Goal: Download file/media

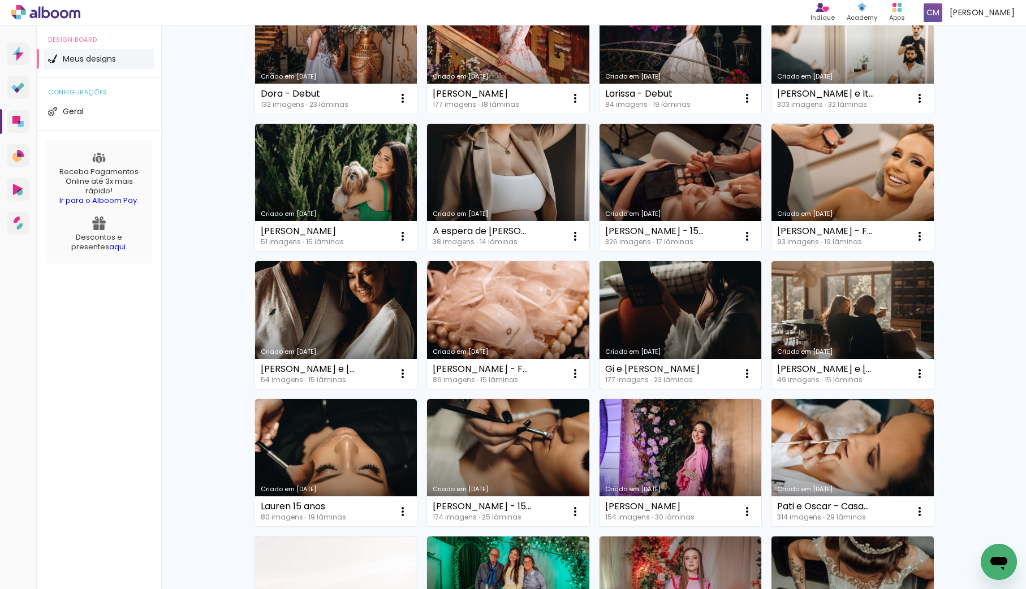
scroll to position [163, 0]
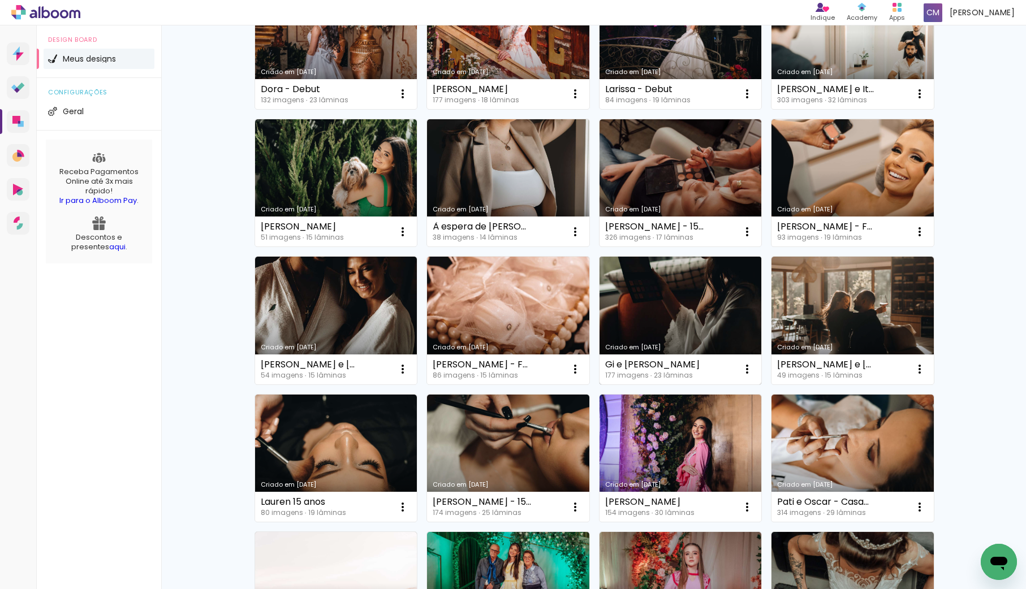
click at [678, 326] on link "Criado em [DATE]" at bounding box center [681, 321] width 162 height 128
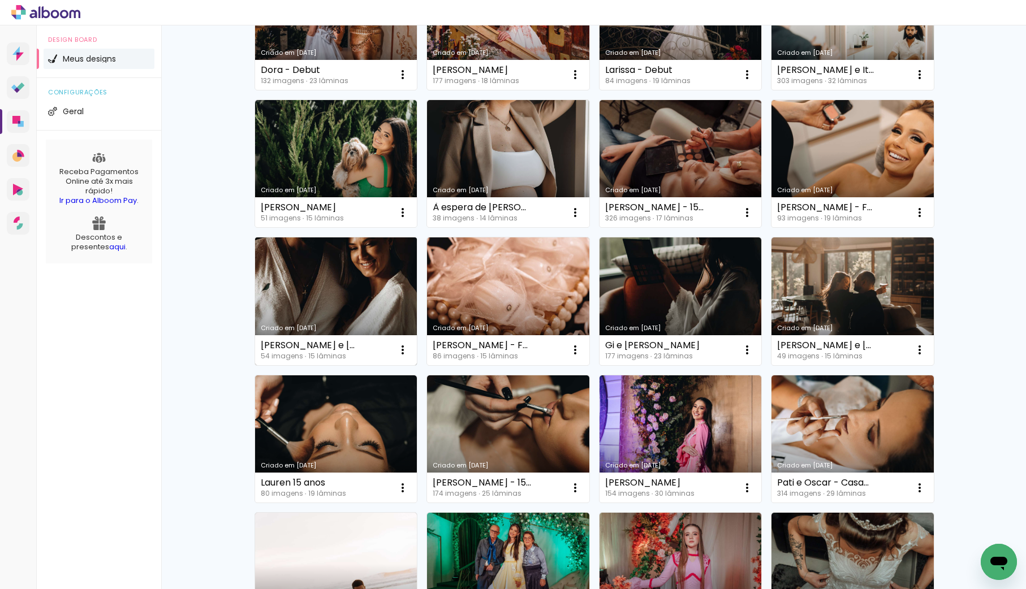
scroll to position [186, 0]
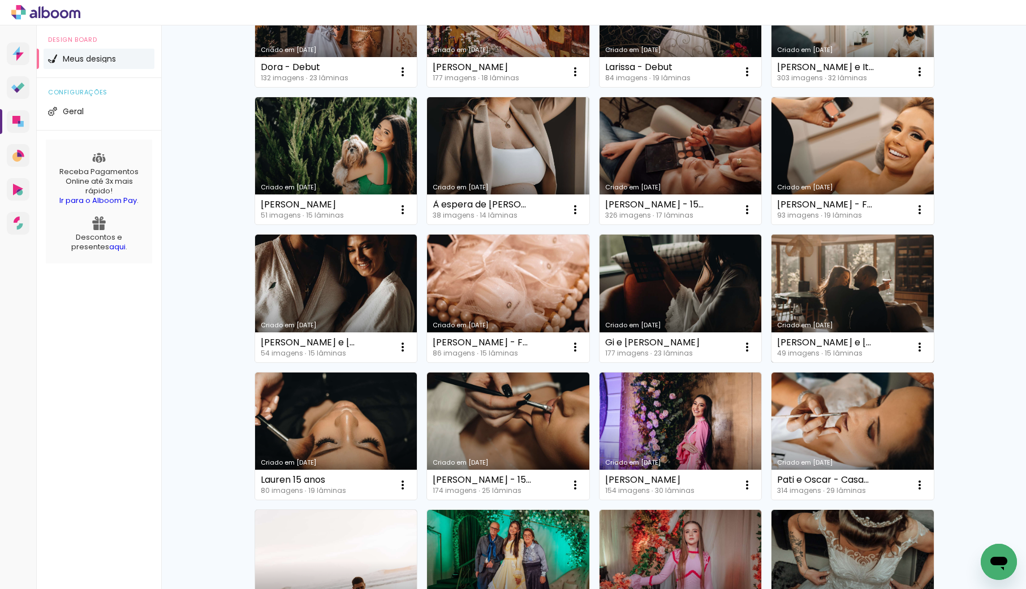
click at [833, 305] on link "Criado em [DATE]" at bounding box center [852, 299] width 162 height 128
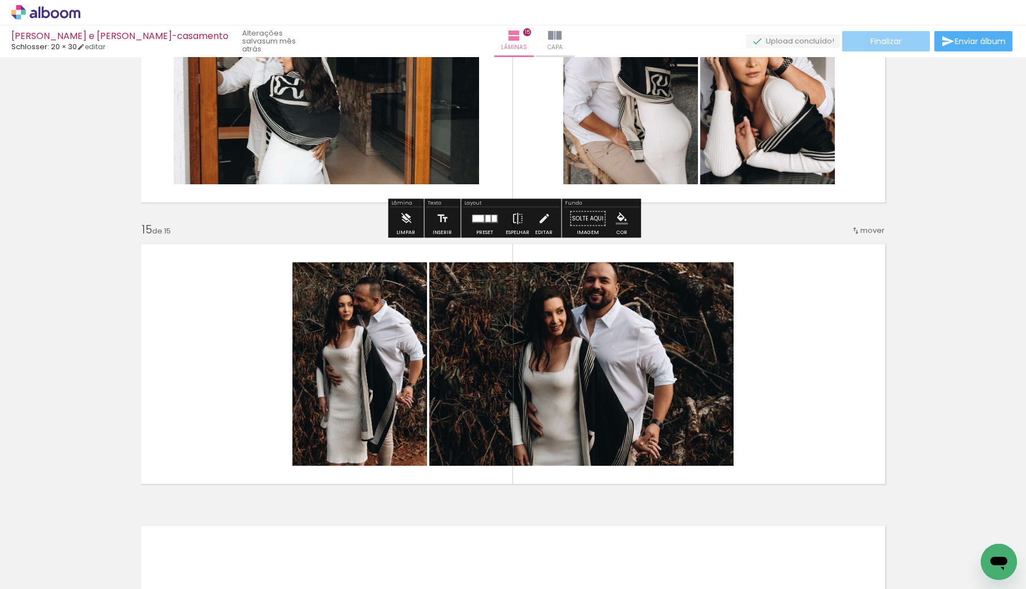
scroll to position [3797, 0]
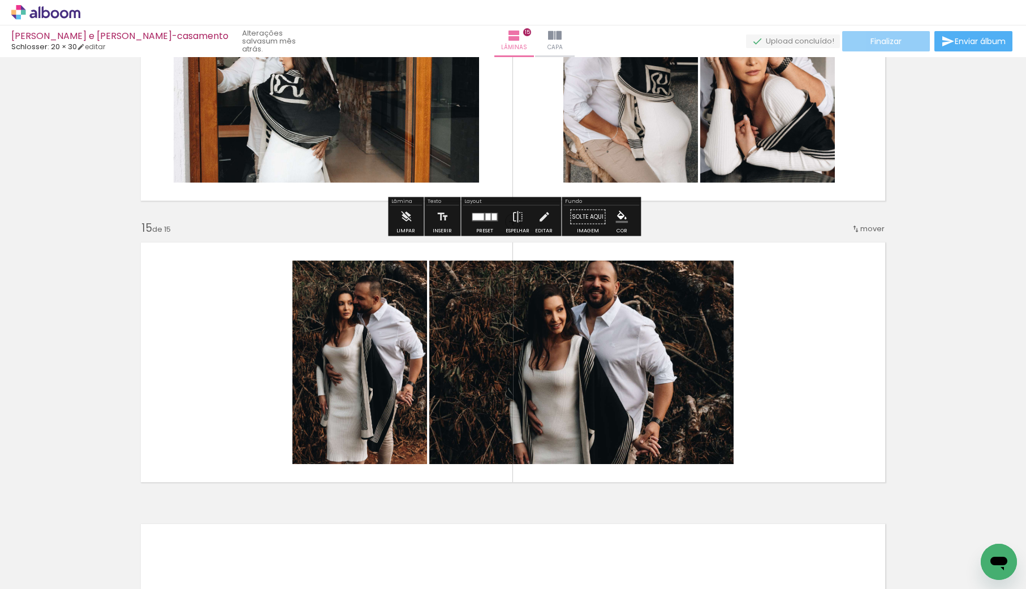
click at [898, 45] on span "Finalizar" at bounding box center [885, 41] width 31 height 8
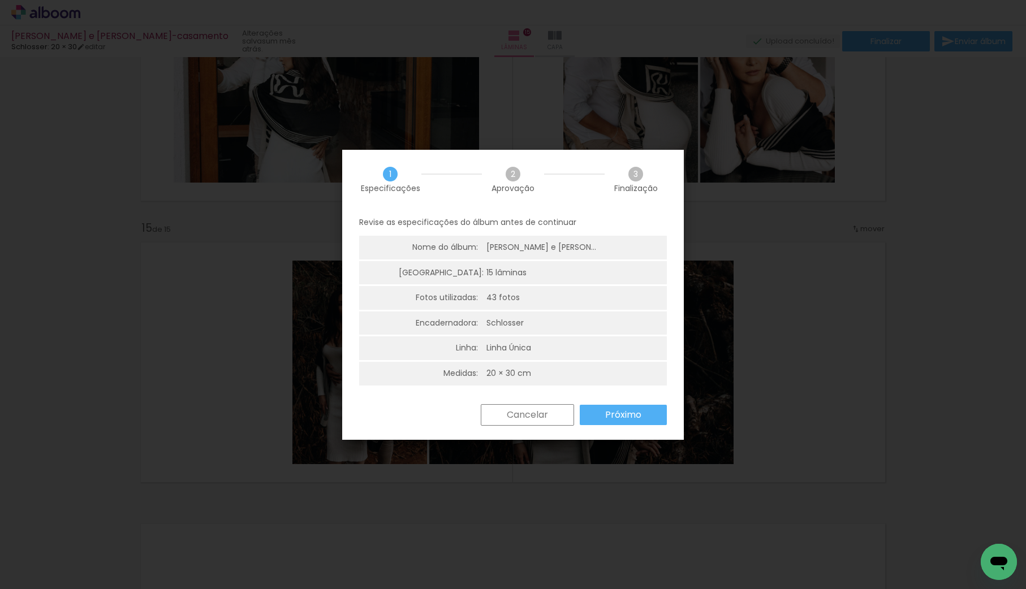
click at [0, 0] on slot "Próximo" at bounding box center [0, 0] width 0 height 0
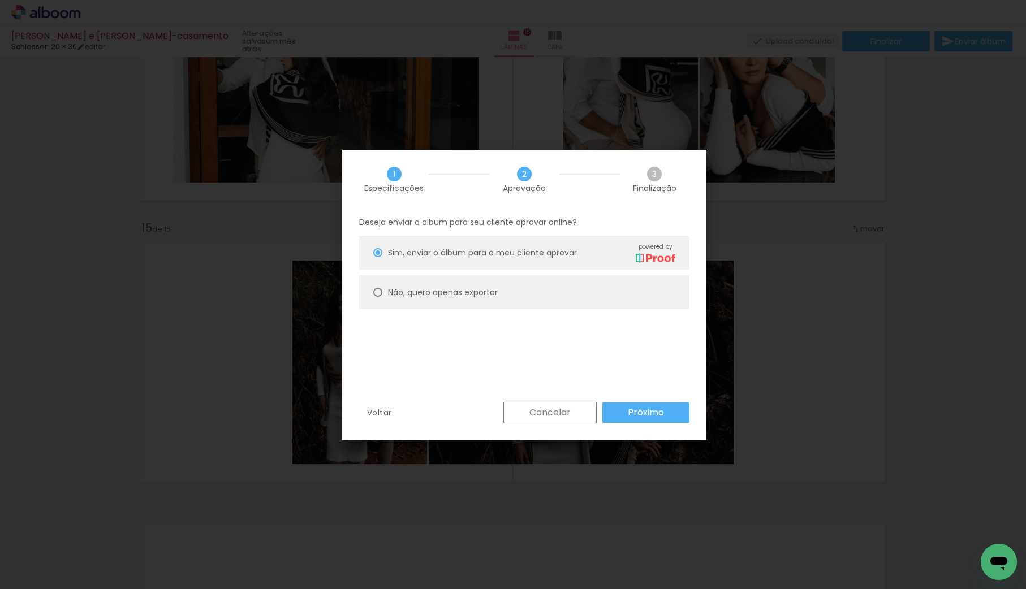
click at [0, 0] on slot "Não, quero apenas exportar" at bounding box center [0, 0] width 0 height 0
type paper-radio-button "on"
click at [624, 407] on paper-button "Próximo" at bounding box center [645, 413] width 87 height 20
type input "Alta, 300 DPI"
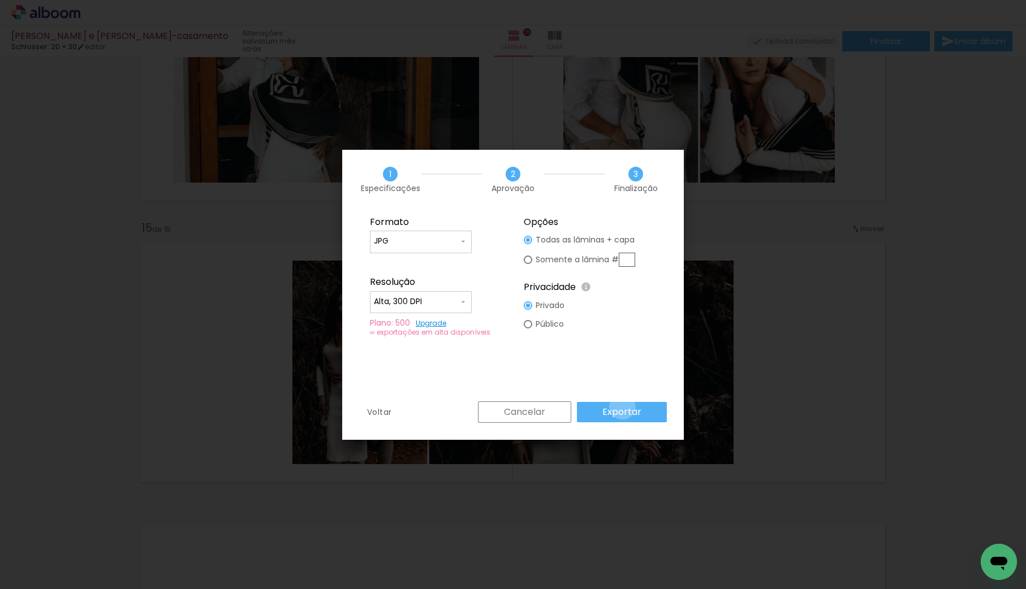
click at [0, 0] on slot "Exportar" at bounding box center [0, 0] width 0 height 0
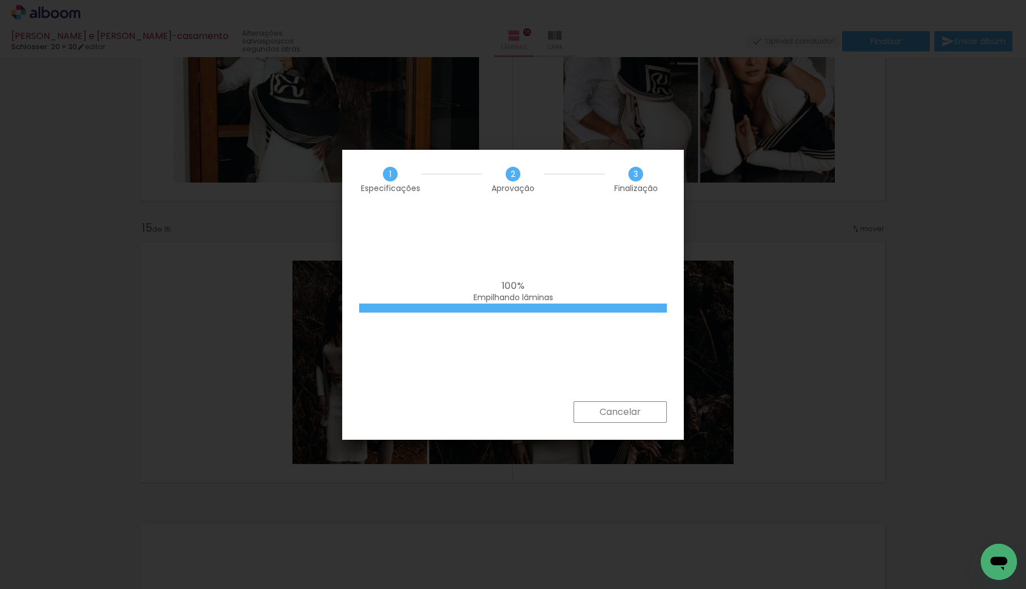
click at [556, 321] on div "100% Empilhando lâminas" at bounding box center [513, 305] width 342 height 192
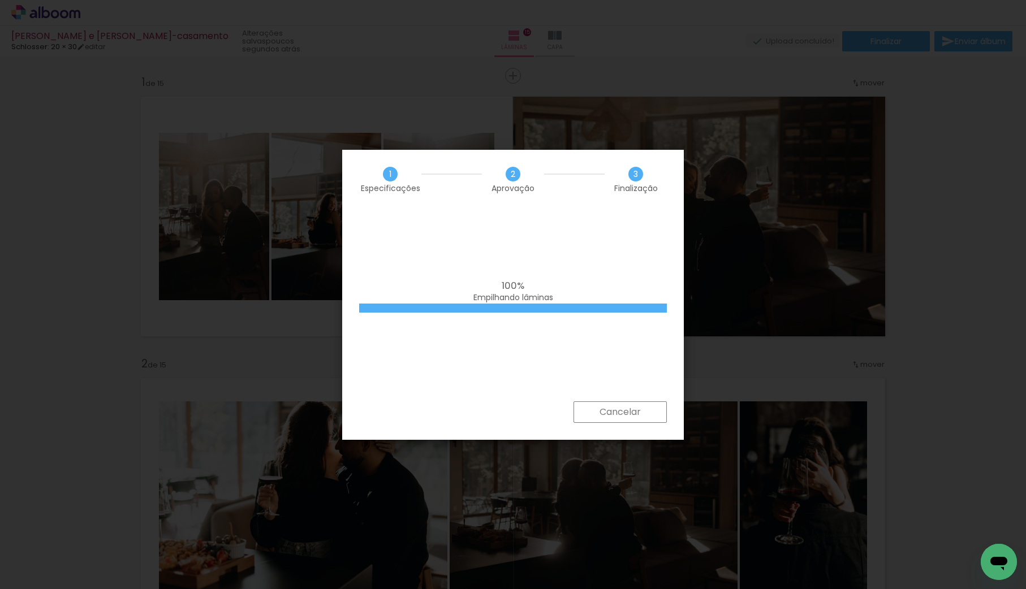
scroll to position [3797, 0]
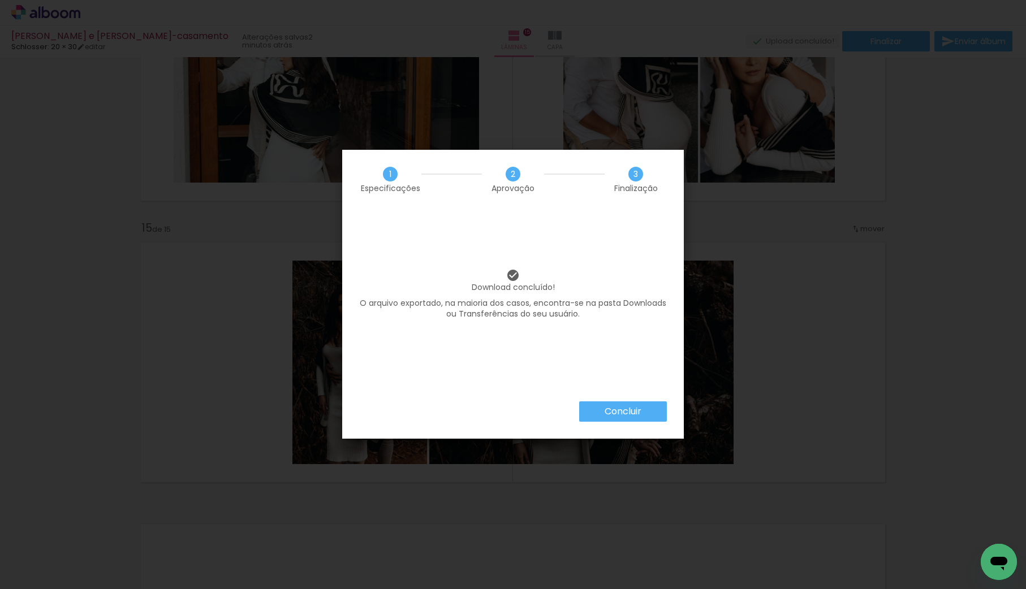
click at [0, 0] on slot "Concluir" at bounding box center [0, 0] width 0 height 0
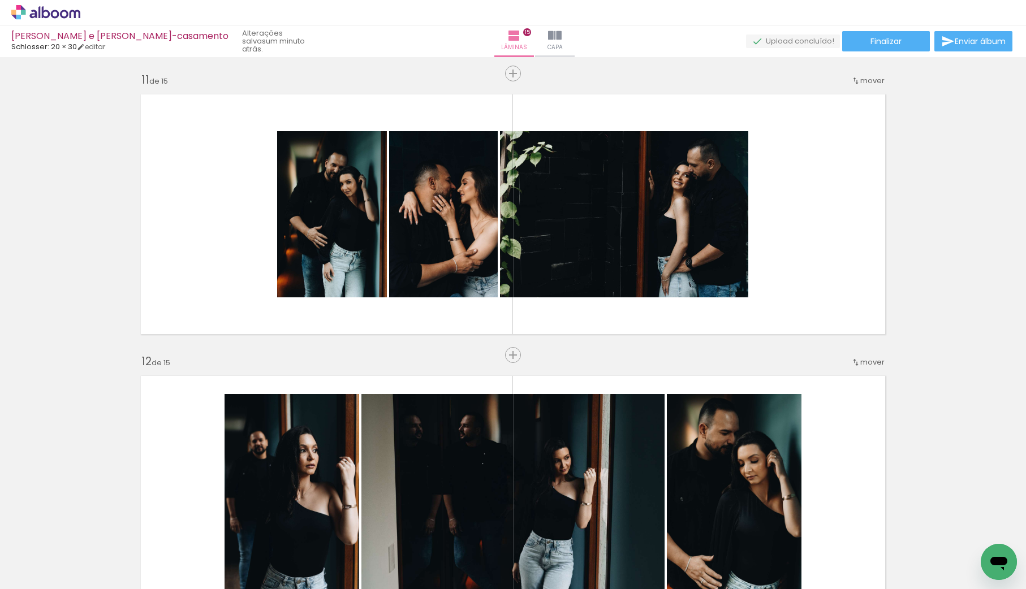
scroll to position [2791, 0]
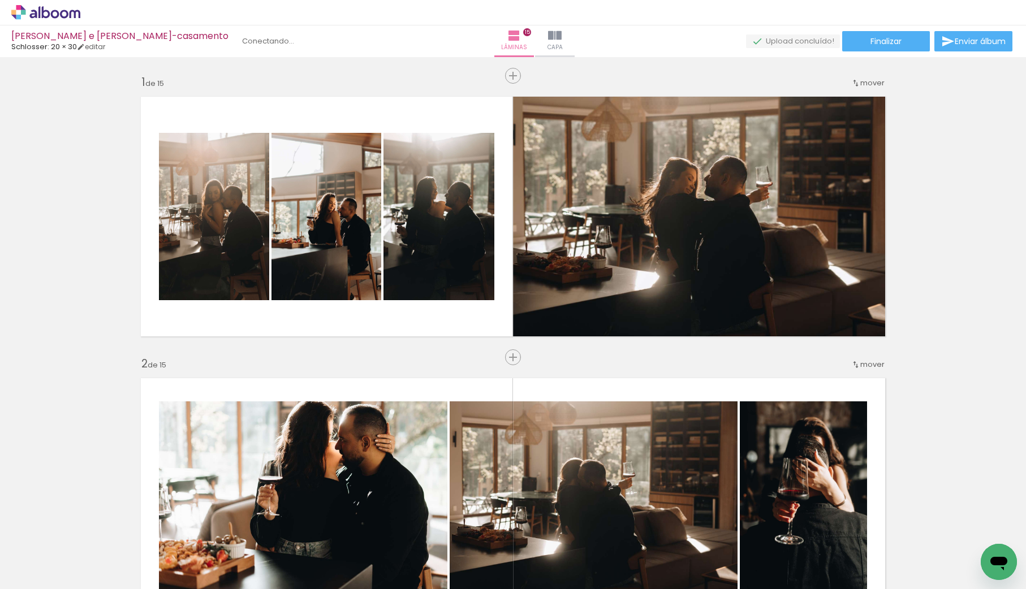
scroll to position [2791, 0]
